Goal: Find specific page/section: Find specific page/section

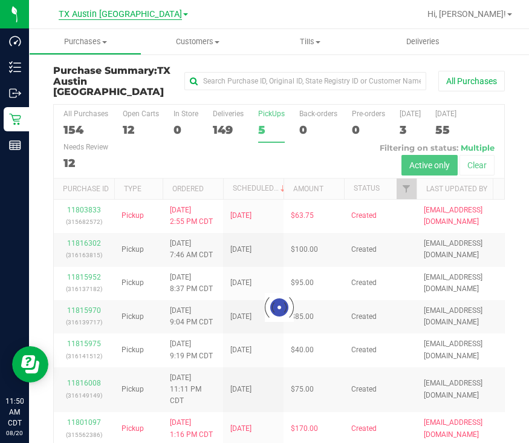
scroll to position [27, 0]
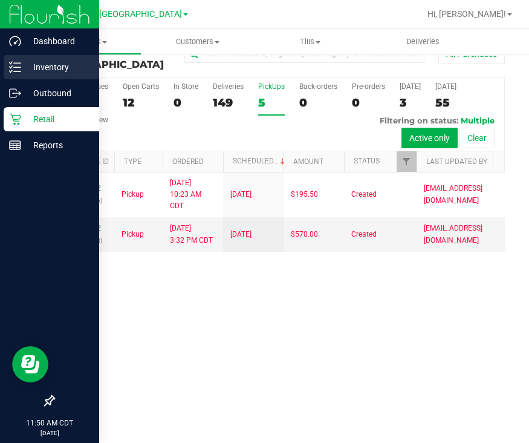
click at [14, 73] on icon at bounding box center [15, 67] width 12 height 12
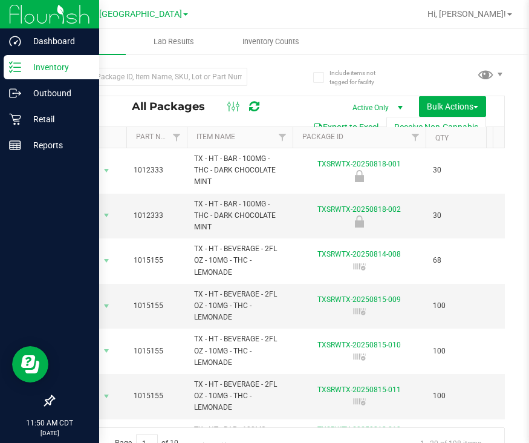
click at [79, 44] on span "Inventory" at bounding box center [77, 41] width 97 height 11
click at [62, 88] on span "All inventory" at bounding box center [70, 87] width 82 height 10
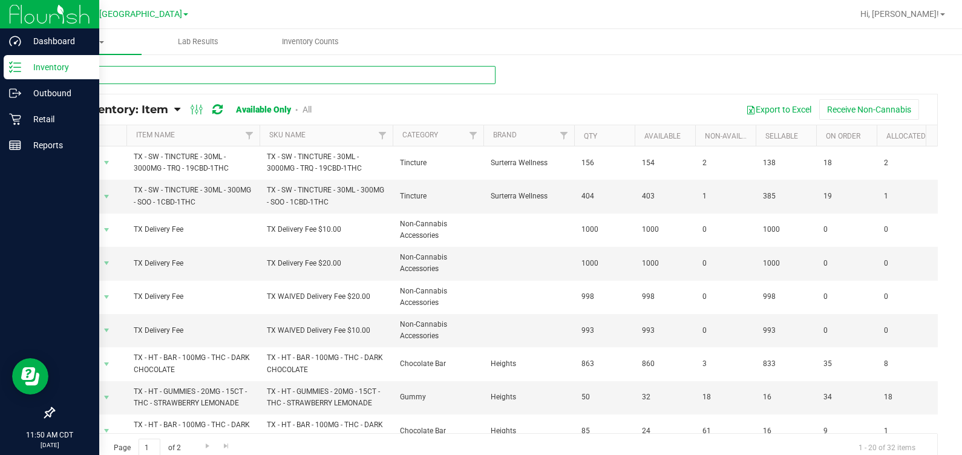
click at [109, 73] on input "text" at bounding box center [274, 75] width 442 height 18
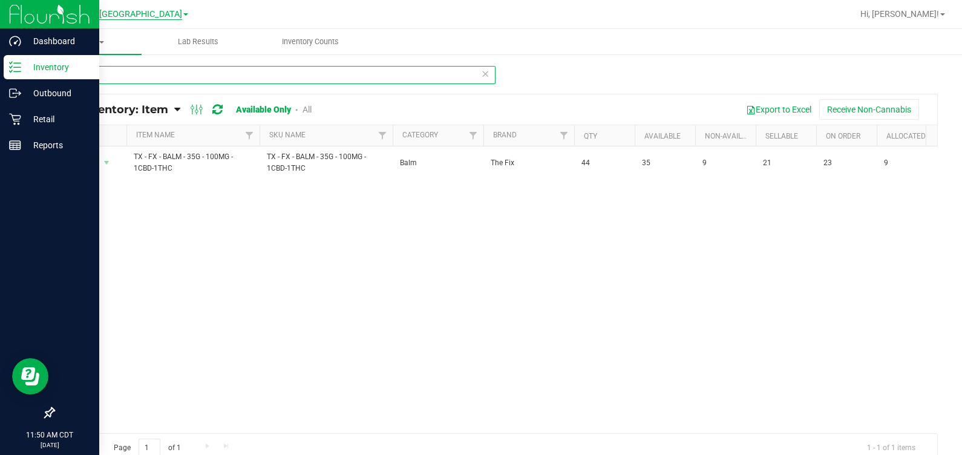
type input "fx"
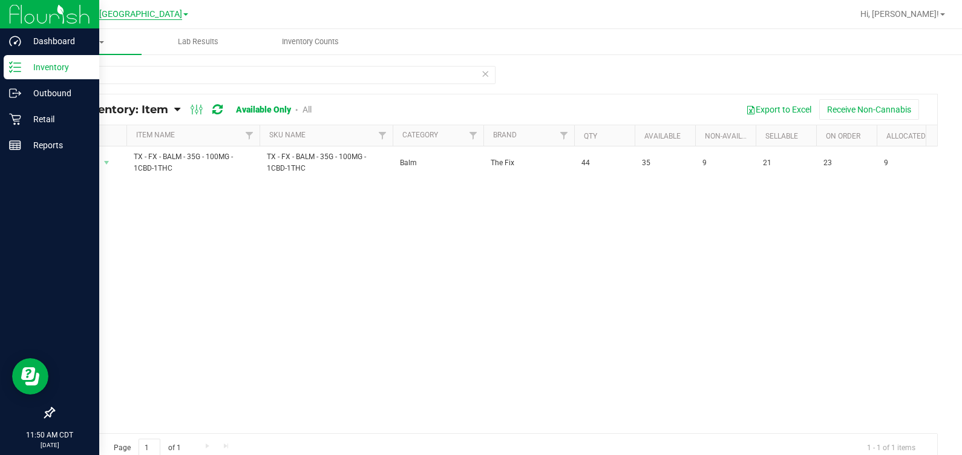
click at [108, 12] on span "TX Austin [GEOGRAPHIC_DATA]" at bounding box center [120, 14] width 123 height 11
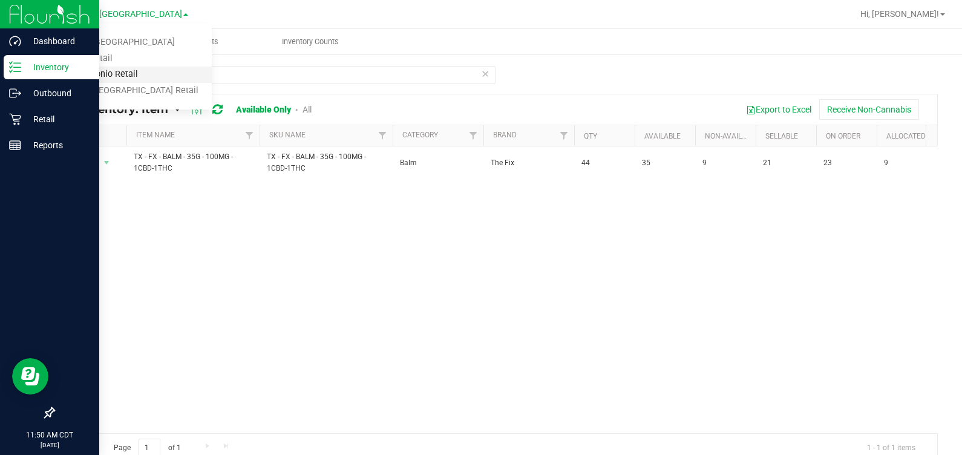
click at [92, 70] on link "TX San Antonio Retail" at bounding box center [123, 75] width 177 height 16
